Goal: Transaction & Acquisition: Purchase product/service

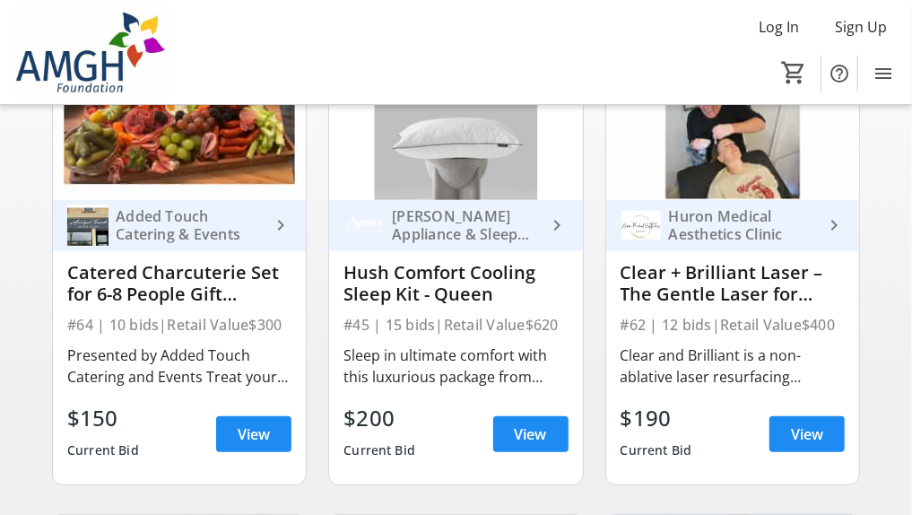
scroll to position [205, 0]
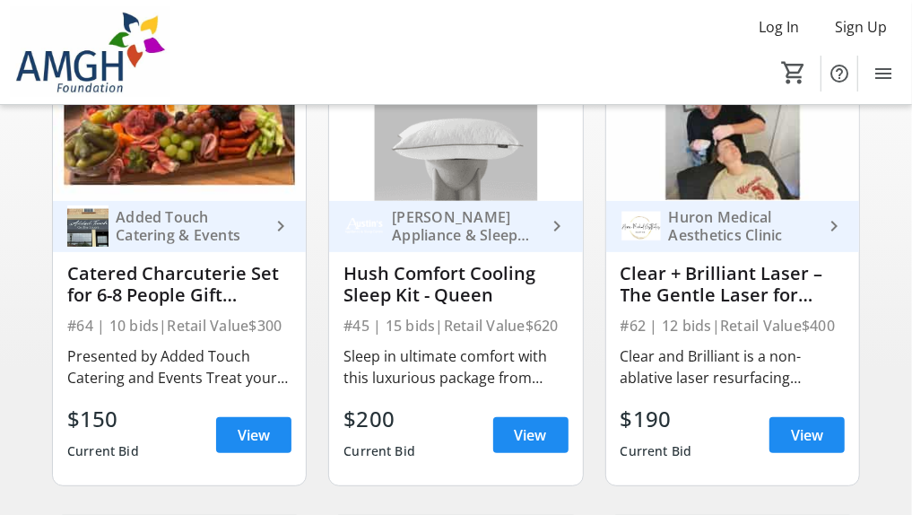
click at [444, 306] on div "Hush Comfort Cooling Sleep Kit - Queen" at bounding box center [455, 284] width 224 height 43
click at [504, 387] on div "Sleep in ultimate comfort with this luxurious package from Austin’s Appliance a…" at bounding box center [455, 366] width 224 height 43
click at [538, 327] on div "#45 | 15 bids | Retail Value $620" at bounding box center [455, 325] width 224 height 25
click at [447, 290] on div "Hush Comfort Cooling Sleep Kit - Queen" at bounding box center [455, 284] width 224 height 43
click at [548, 447] on span at bounding box center [530, 434] width 75 height 43
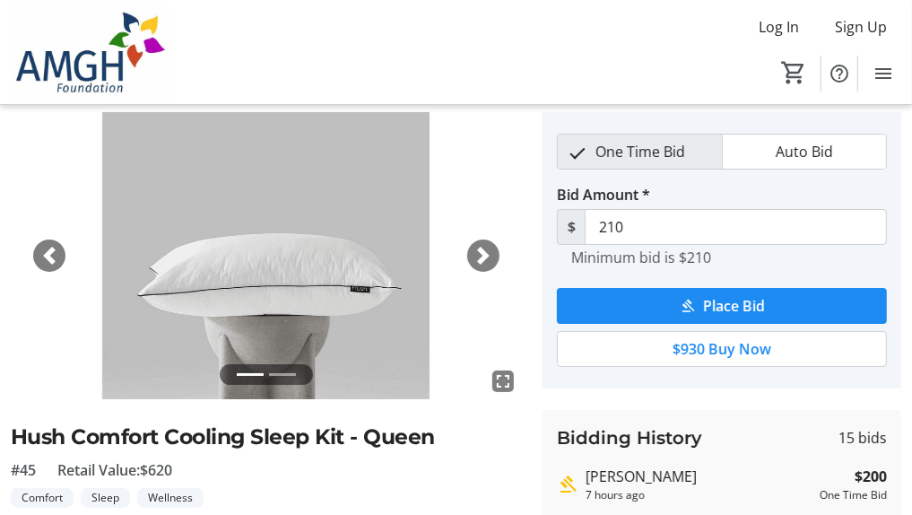
scroll to position [56, 0]
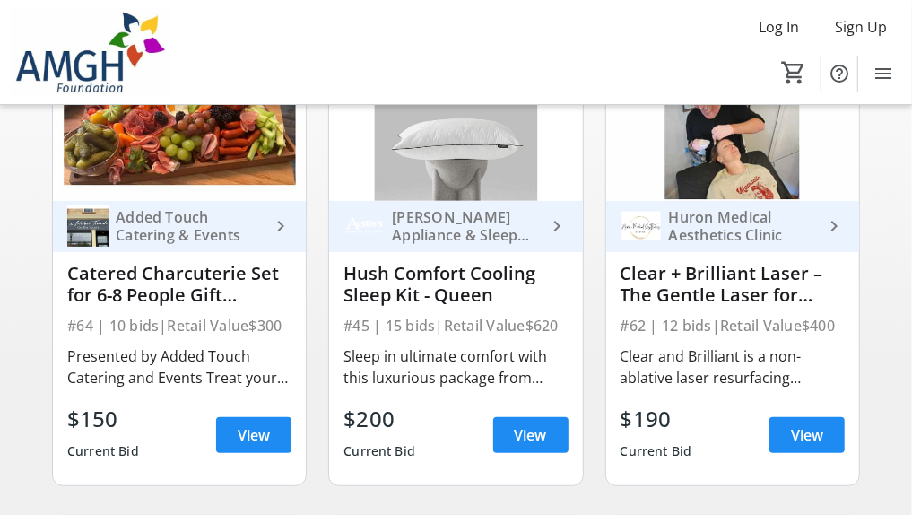
scroll to position [222, 0]
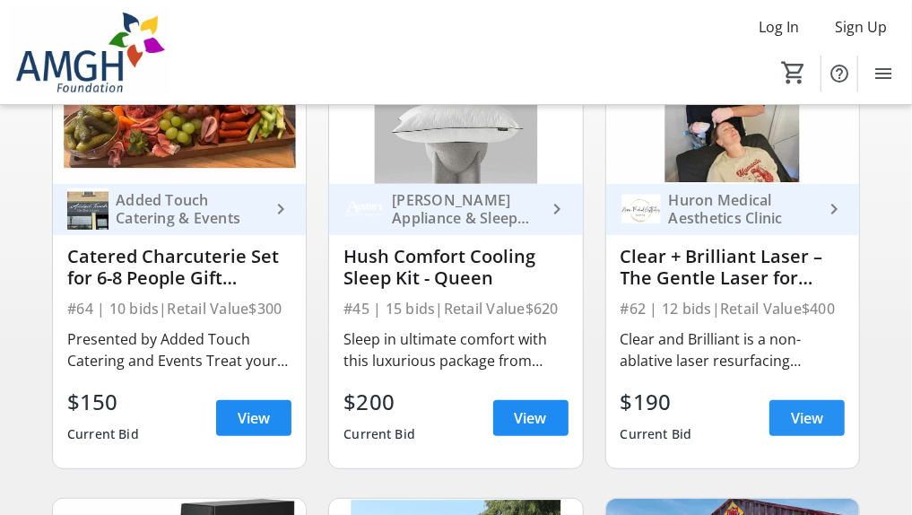
click at [811, 439] on span at bounding box center [806, 417] width 75 height 43
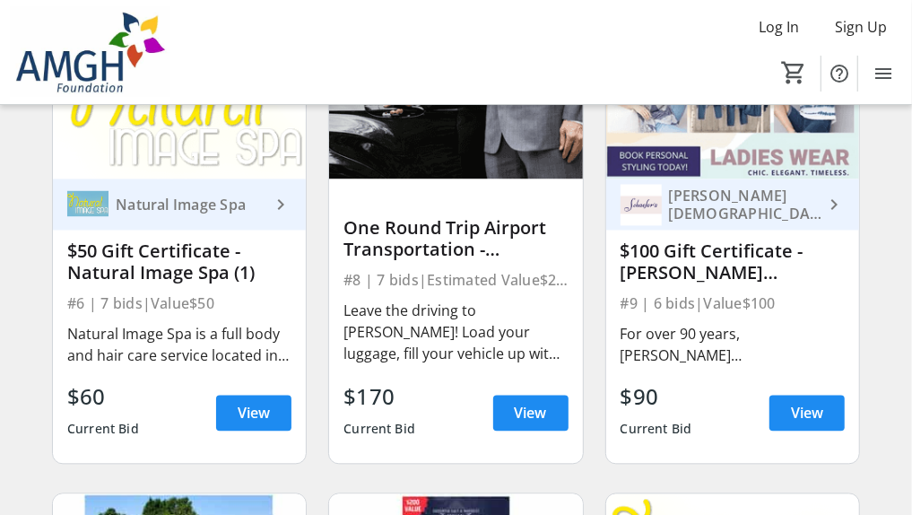
scroll to position [1596, 0]
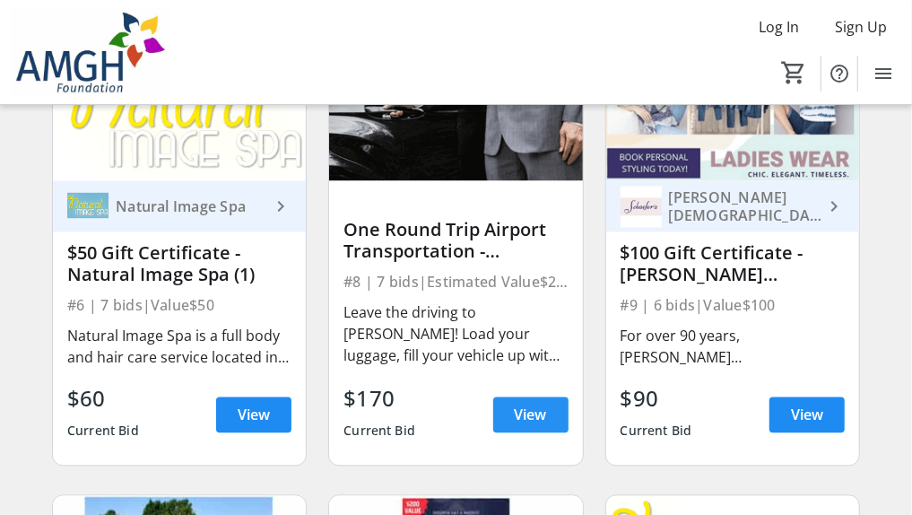
click at [516, 426] on span "View" at bounding box center [531, 415] width 32 height 22
